Goal: Task Accomplishment & Management: Complete application form

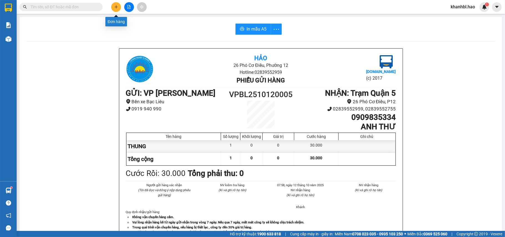
click at [118, 7] on icon "plus" at bounding box center [115, 7] width 3 height 0
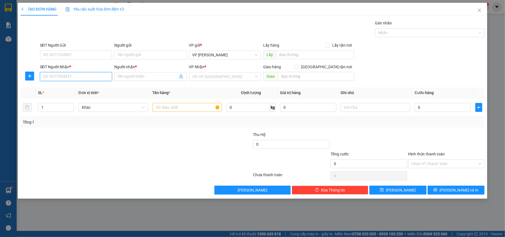
click at [103, 77] on input "SĐT Người Nhận *" at bounding box center [76, 76] width 72 height 9
type input "0945177545"
click at [147, 76] on input "Người nhận *" at bounding box center [148, 76] width 60 height 6
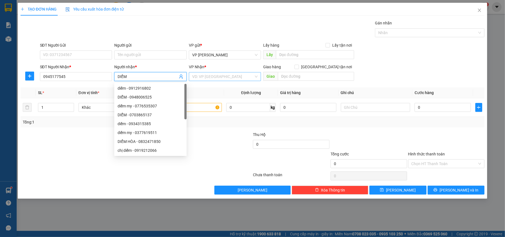
type input "DIỂM"
click at [212, 75] on input "search" at bounding box center [223, 76] width 62 height 8
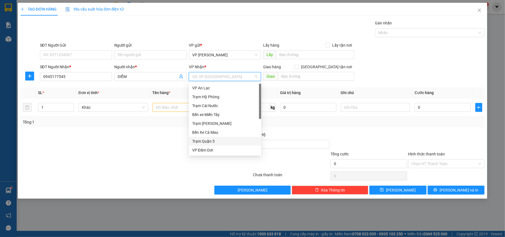
click at [206, 138] on div "Trạm Quận 5" at bounding box center [225, 141] width 66 height 6
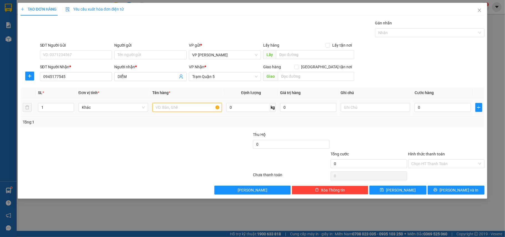
click at [195, 109] on input "text" at bounding box center [187, 107] width 70 height 9
click at [227, 78] on span "Trạm Quận 5" at bounding box center [225, 76] width 66 height 8
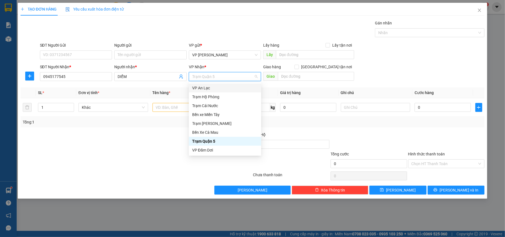
click at [202, 89] on div "VP An Lạc" at bounding box center [225, 88] width 66 height 6
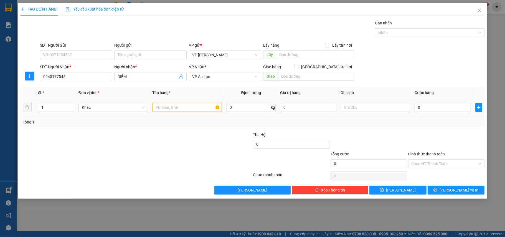
click at [191, 106] on input "text" at bounding box center [187, 107] width 70 height 9
type input "THUNG"
click at [436, 108] on input "0" at bounding box center [442, 107] width 56 height 9
type input "005"
type input "5"
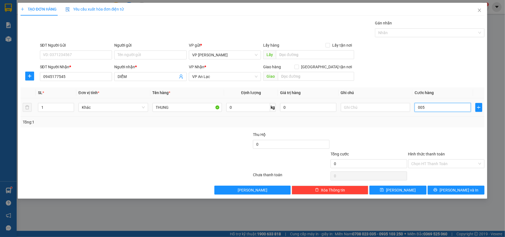
type input "5"
type input "0.050"
type input "50"
click at [440, 164] on input "Hình thức thanh toán" at bounding box center [444, 163] width 66 height 8
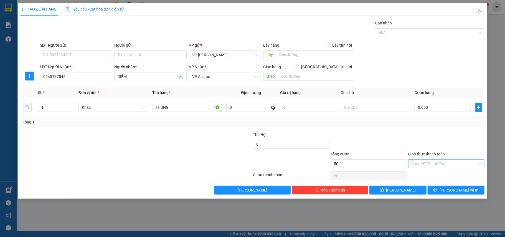
type input "50.000"
click at [430, 172] on div "Tại văn phòng" at bounding box center [446, 175] width 76 height 9
type input "0"
click at [437, 191] on icon "printer" at bounding box center [435, 190] width 4 height 4
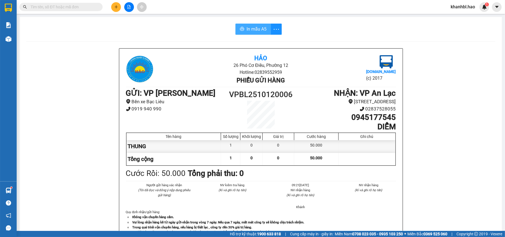
click at [253, 28] on span "In mẫu A5" at bounding box center [256, 28] width 20 height 7
click at [116, 7] on icon "plus" at bounding box center [116, 7] width 4 height 4
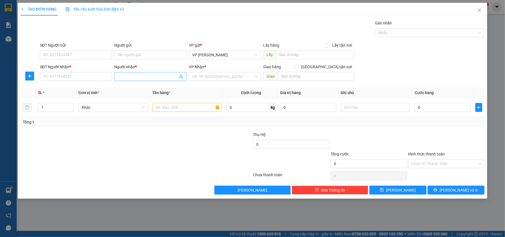
click at [131, 76] on input "Người nhận *" at bounding box center [148, 76] width 60 height 6
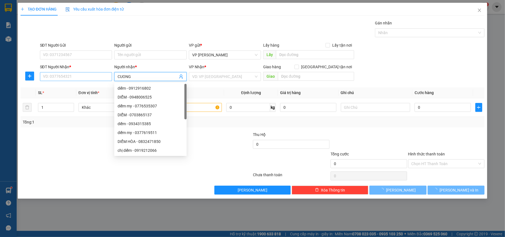
type input "CUONG"
click at [104, 74] on input "SĐT Người Nhận *" at bounding box center [76, 76] width 72 height 9
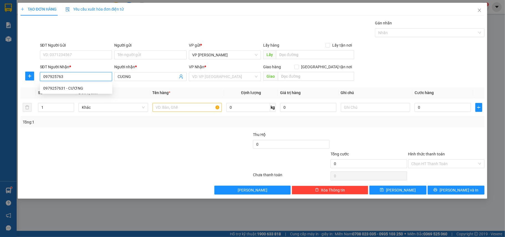
type input "0979257631"
drag, startPoint x: 53, startPoint y: 87, endPoint x: 127, endPoint y: 105, distance: 75.8
click at [55, 87] on div "0979257631 - CƯƠNG" at bounding box center [76, 88] width 66 height 6
type input "CƯƠNG"
type input "50.000"
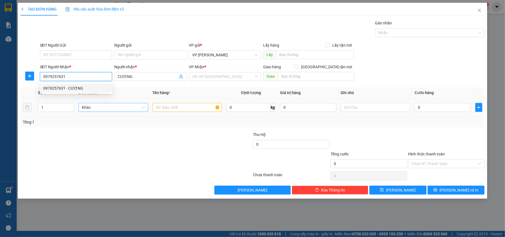
type input "50.000"
type input "0979257631"
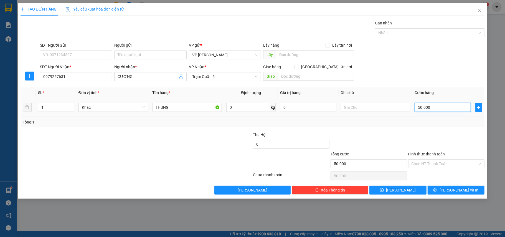
click at [434, 108] on input "50.000" at bounding box center [442, 107] width 56 height 9
type input "0"
type input "004"
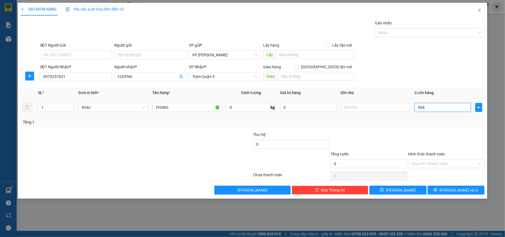
type input "4"
type input "0.040"
type input "40"
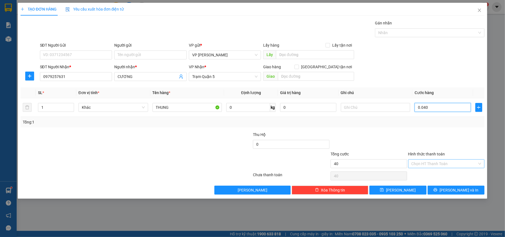
type input "0.040"
click at [442, 161] on input "Hình thức thanh toán" at bounding box center [444, 163] width 66 height 8
type input "40.000"
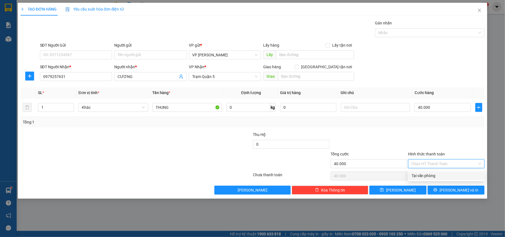
click at [435, 176] on div "Tại văn phòng" at bounding box center [446, 175] width 70 height 6
type input "0"
drag, startPoint x: 453, startPoint y: 193, endPoint x: 453, endPoint y: 189, distance: 3.9
click at [453, 192] on span "[PERSON_NAME] và In" at bounding box center [458, 190] width 39 height 6
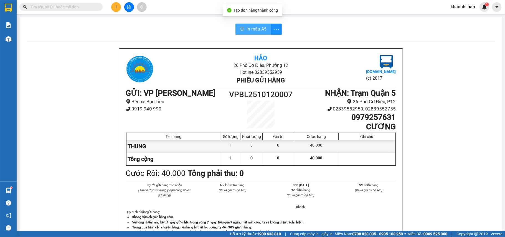
click at [255, 28] on span "In mẫu A5" at bounding box center [256, 28] width 20 height 7
click at [119, 10] on button at bounding box center [116, 7] width 10 height 10
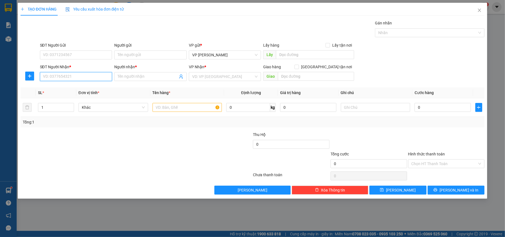
click at [108, 78] on input "SĐT Người Nhận *" at bounding box center [76, 76] width 72 height 9
type input "0979667877"
click at [67, 88] on div "0979667877 - THÚY" at bounding box center [76, 88] width 66 height 6
type input "THÚY"
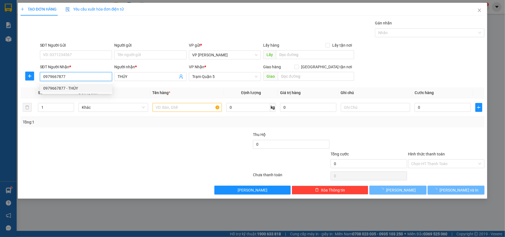
type input "150.000"
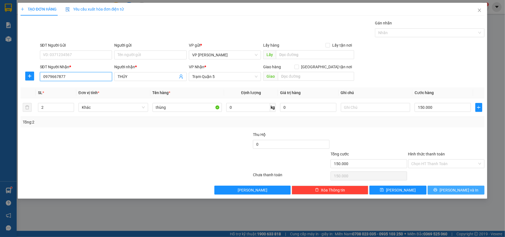
type input "0979667877"
click at [460, 187] on button "[PERSON_NAME] và In" at bounding box center [455, 189] width 57 height 9
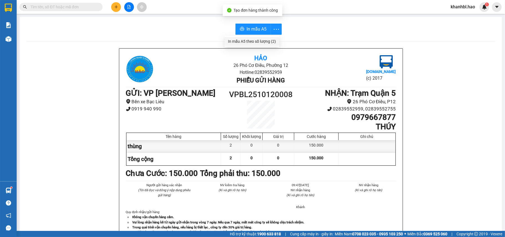
click at [270, 40] on div "In mẫu A5 theo số lượng (2)" at bounding box center [252, 41] width 48 height 6
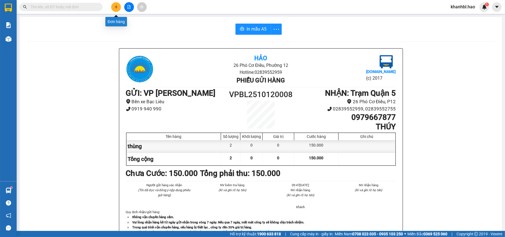
click at [113, 9] on button at bounding box center [116, 7] width 10 height 10
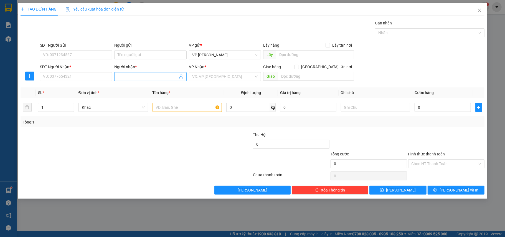
click at [128, 76] on input "Người nhận *" at bounding box center [148, 76] width 60 height 6
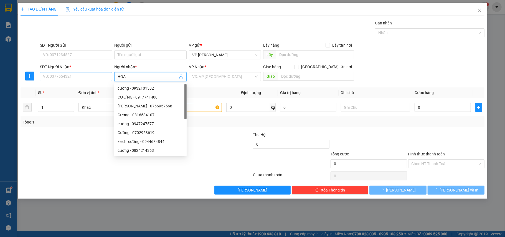
type input "HOA"
click at [95, 77] on input "SĐT Người Nhận *" at bounding box center [76, 76] width 72 height 9
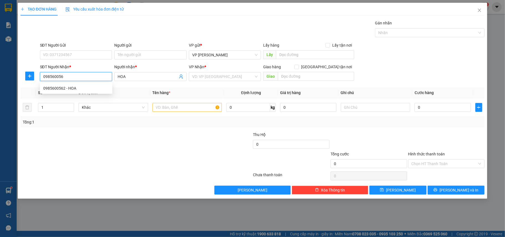
type input "0985600562"
drag, startPoint x: 67, startPoint y: 88, endPoint x: 75, endPoint y: 89, distance: 8.9
click at [67, 89] on div "0985600562 - HOA" at bounding box center [76, 88] width 66 height 6
type input "30.000"
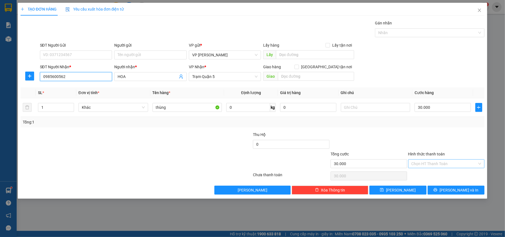
type input "0985600562"
click at [437, 165] on input "Hình thức thanh toán" at bounding box center [444, 163] width 66 height 8
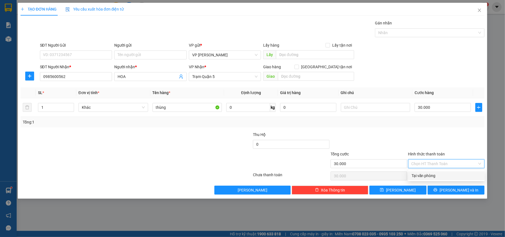
click at [435, 175] on div "Tại văn phòng" at bounding box center [446, 175] width 70 height 6
type input "0"
click at [450, 189] on button "[PERSON_NAME] và In" at bounding box center [455, 189] width 57 height 9
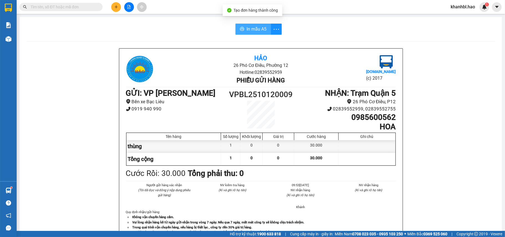
click at [250, 30] on span "In mẫu A5" at bounding box center [256, 28] width 20 height 7
